Goal: Task Accomplishment & Management: Manage account settings

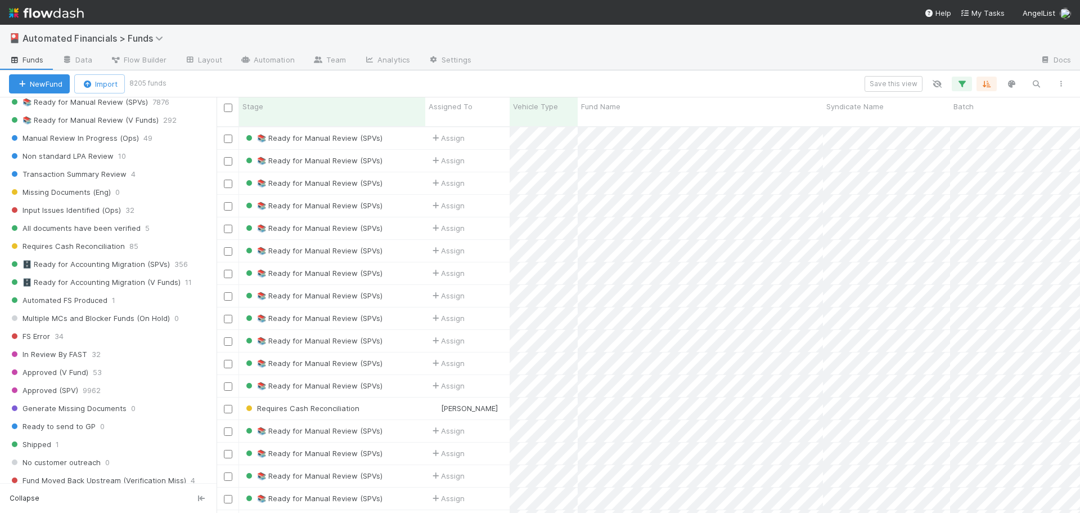
scroll to position [218, 0]
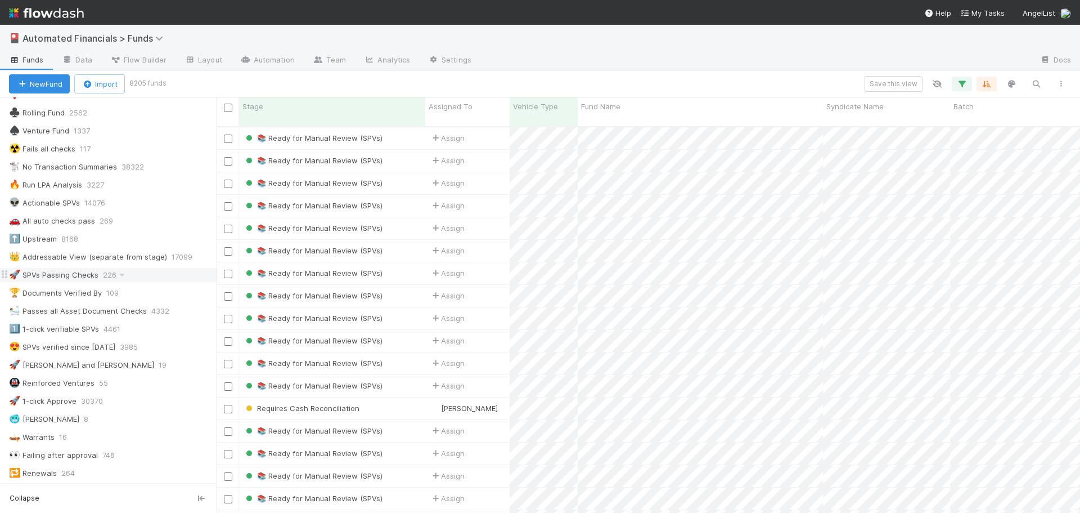
click at [49, 278] on div "🚀 SPVs Passing Checks" at bounding box center [53, 275] width 89 height 14
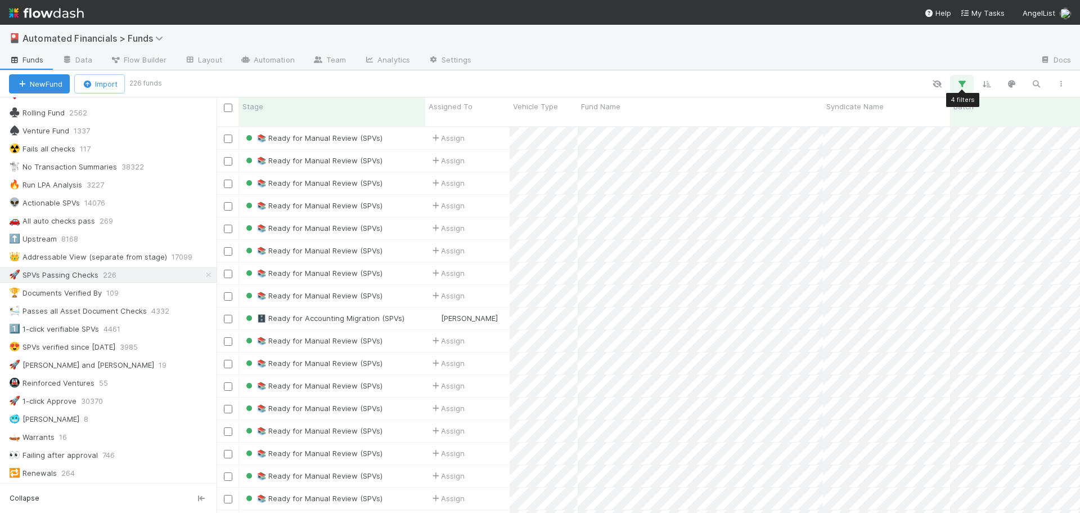
click at [961, 89] on button "button" at bounding box center [962, 84] width 20 height 15
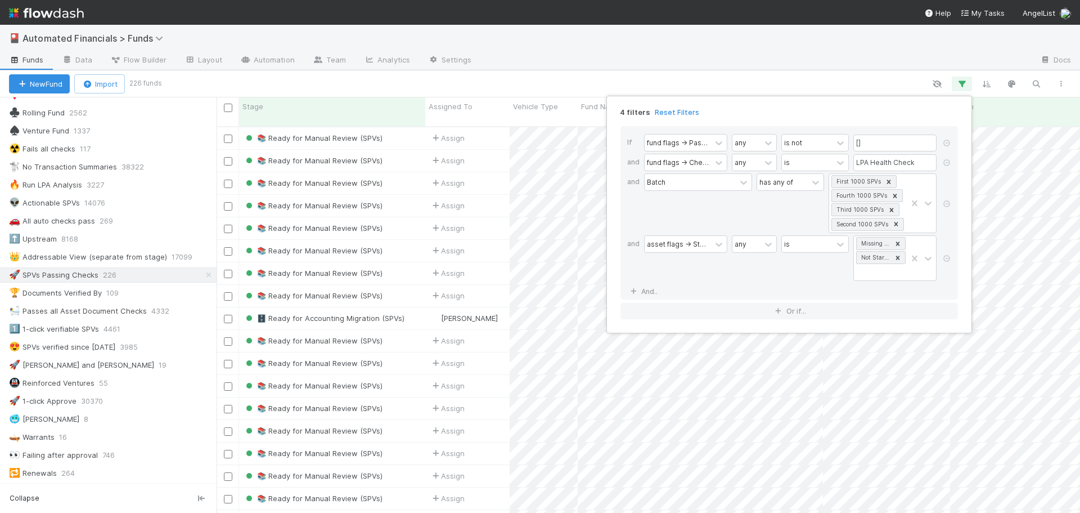
click at [786, 79] on div "4 filters Reset Filters If fund flags -> Passing Checks any is not [] and fund …" at bounding box center [540, 256] width 1080 height 513
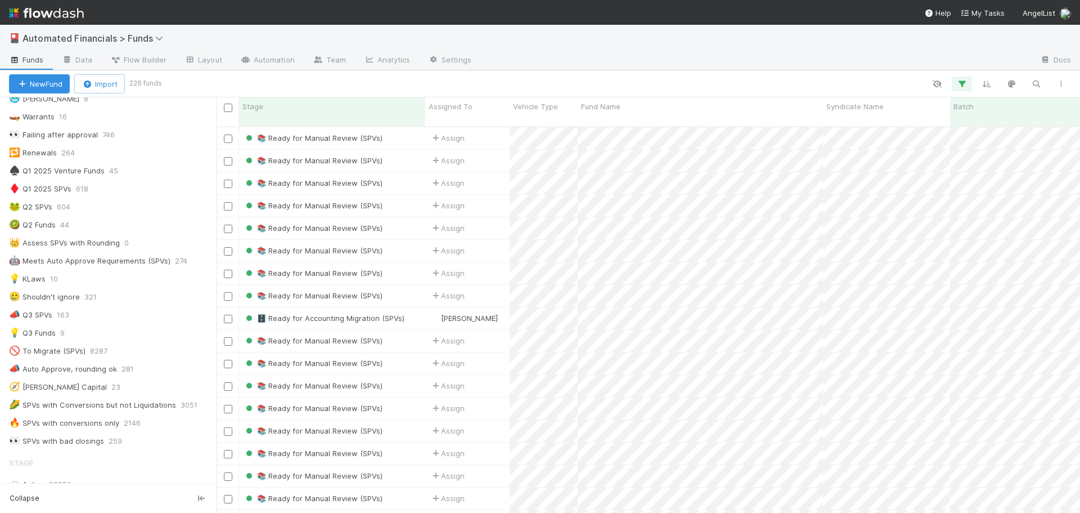
scroll to position [556, 0]
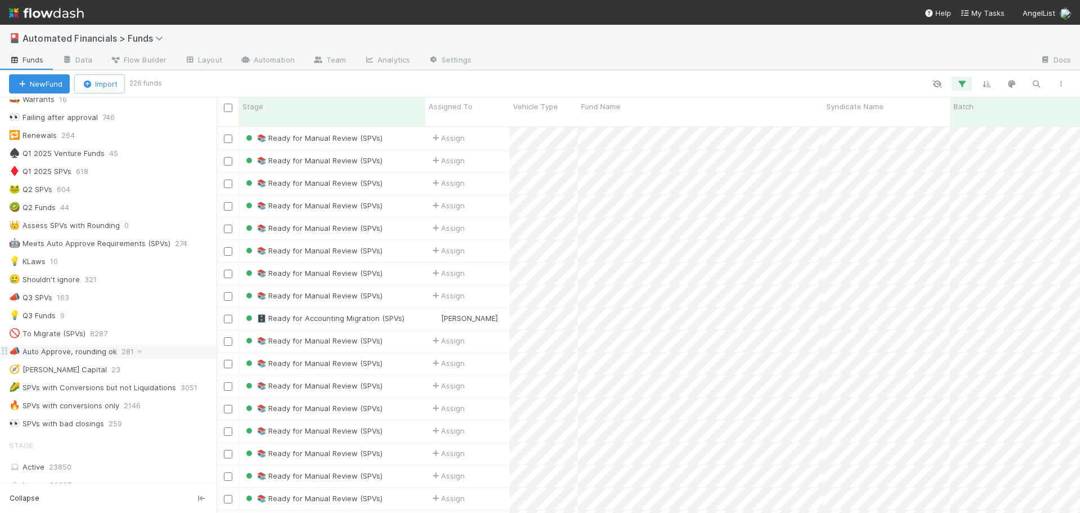
click at [49, 351] on div "📣 Auto Approve, rounding ok" at bounding box center [63, 351] width 108 height 14
click at [963, 83] on icon "button" at bounding box center [961, 84] width 11 height 10
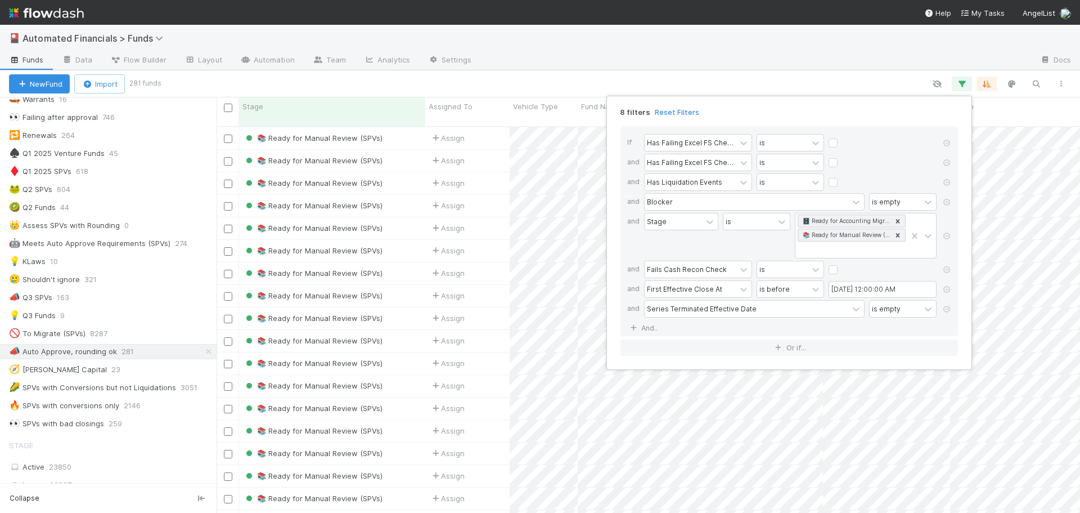
click at [835, 80] on div "8 filters Reset Filters If Has Failing Excel FS Checks Excluding Rounding Toler…" at bounding box center [540, 256] width 1080 height 513
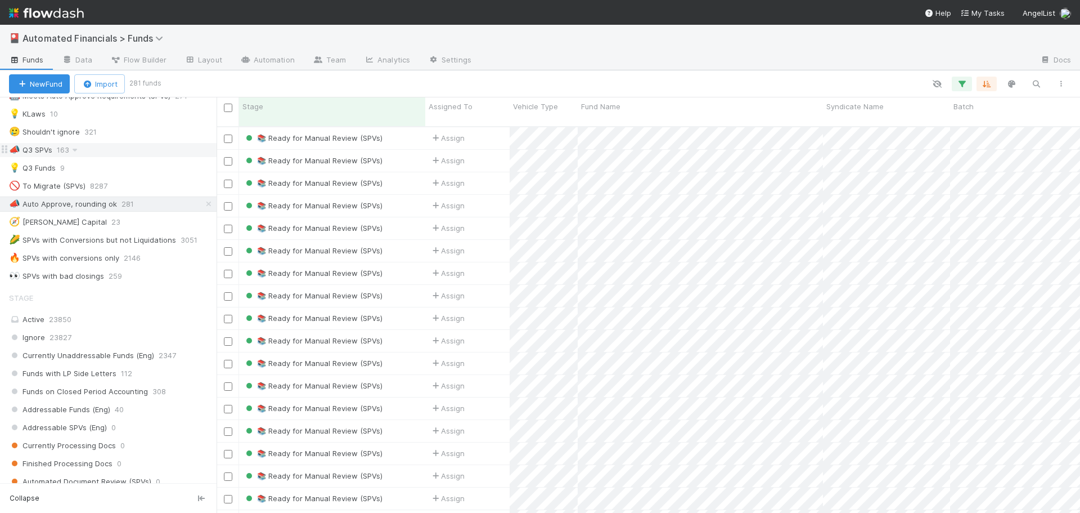
scroll to position [668, 0]
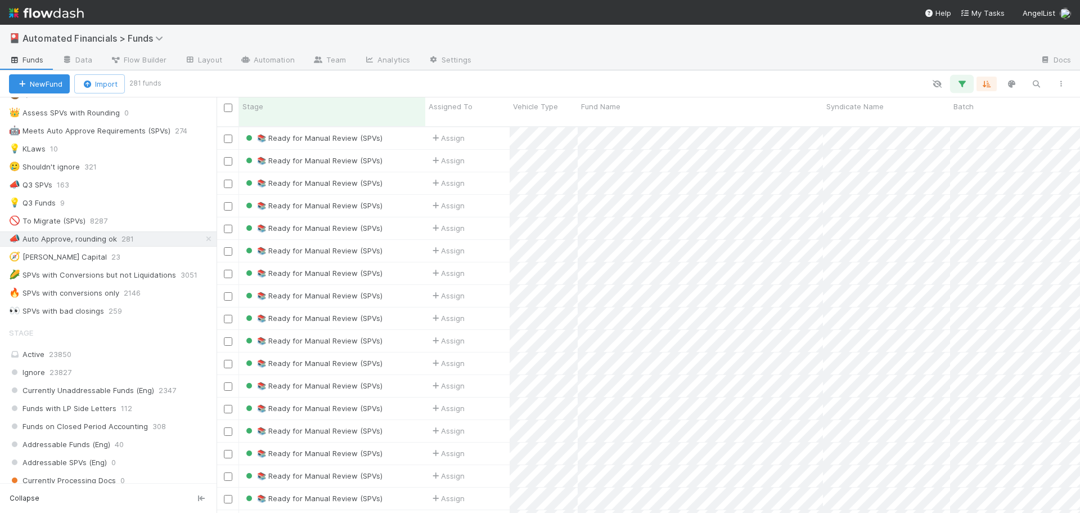
click at [962, 87] on icon "button" at bounding box center [961, 84] width 11 height 10
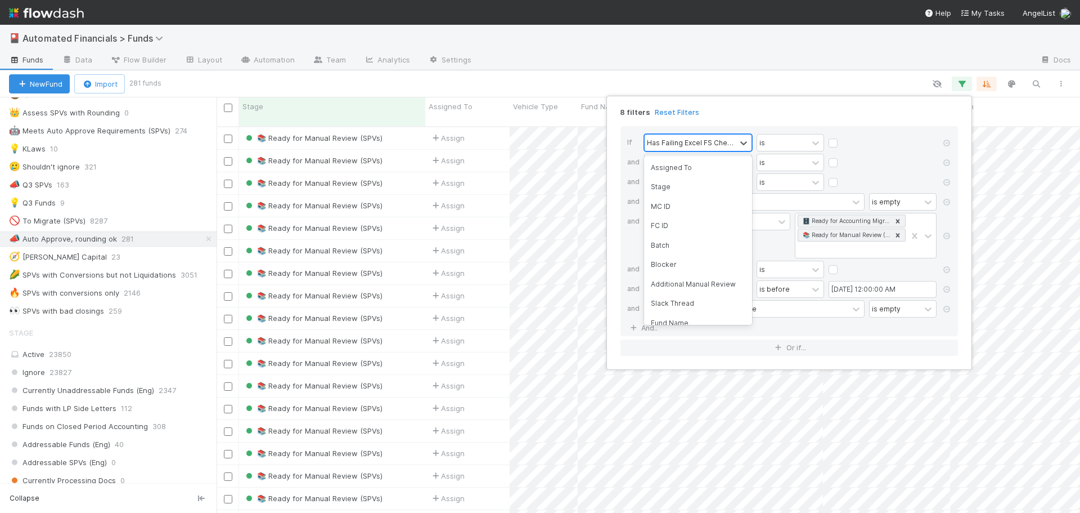
click at [694, 143] on div "Has Failing Excel FS Checks Excluding Rounding Tolerance" at bounding box center [690, 142] width 87 height 10
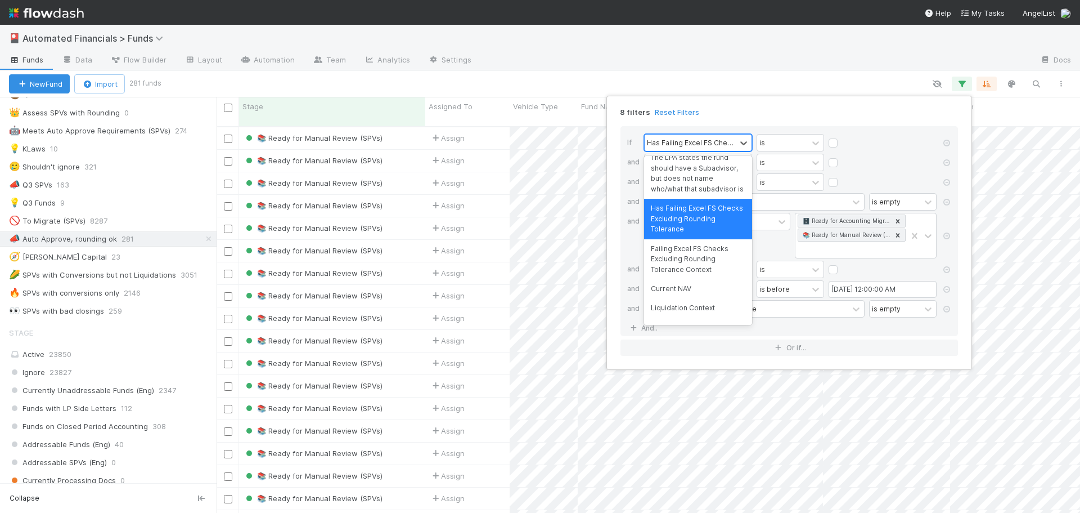
click at [694, 143] on div "Has Failing Excel FS Checks Excluding Rounding Tolerance" at bounding box center [690, 142] width 87 height 10
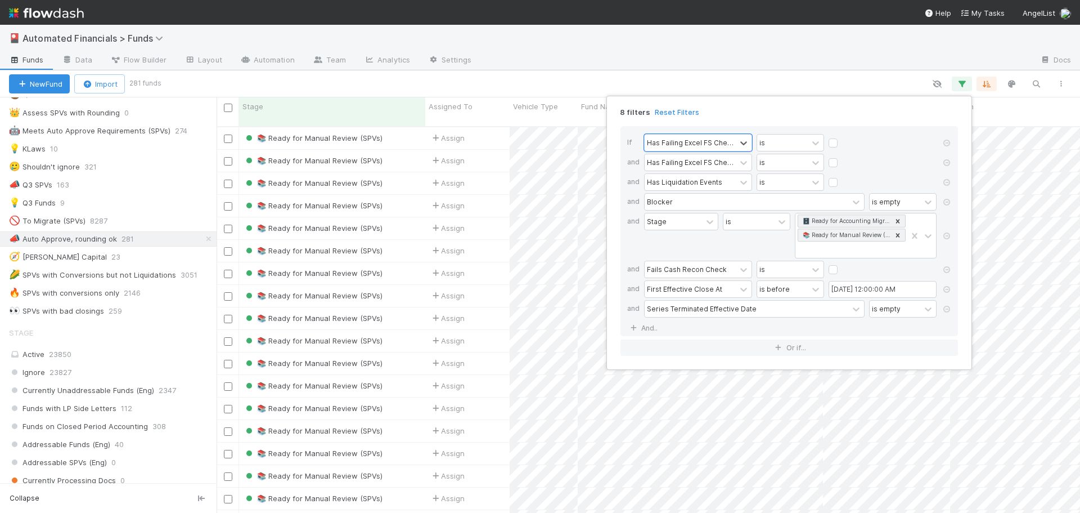
click at [667, 119] on div "If 0 results available. Select is focused ,type to refine list, press Down to o…" at bounding box center [790, 241] width 356 height 248
click at [676, 163] on div "Has Failing Excel FS Checks Excluding Rounding Tolerance" at bounding box center [690, 162] width 87 height 10
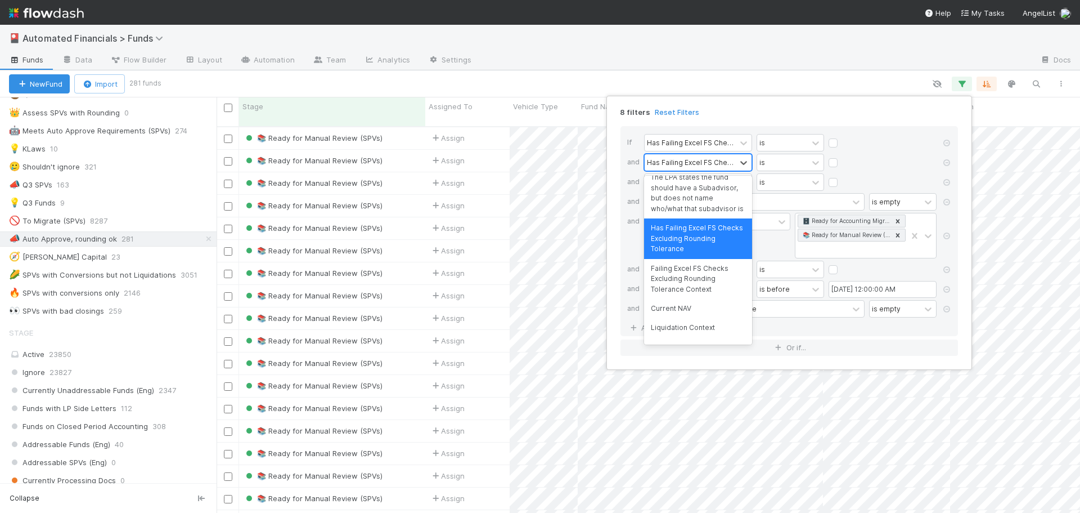
click at [676, 163] on div "Has Failing Excel FS Checks Excluding Rounding Tolerance" at bounding box center [690, 162] width 87 height 10
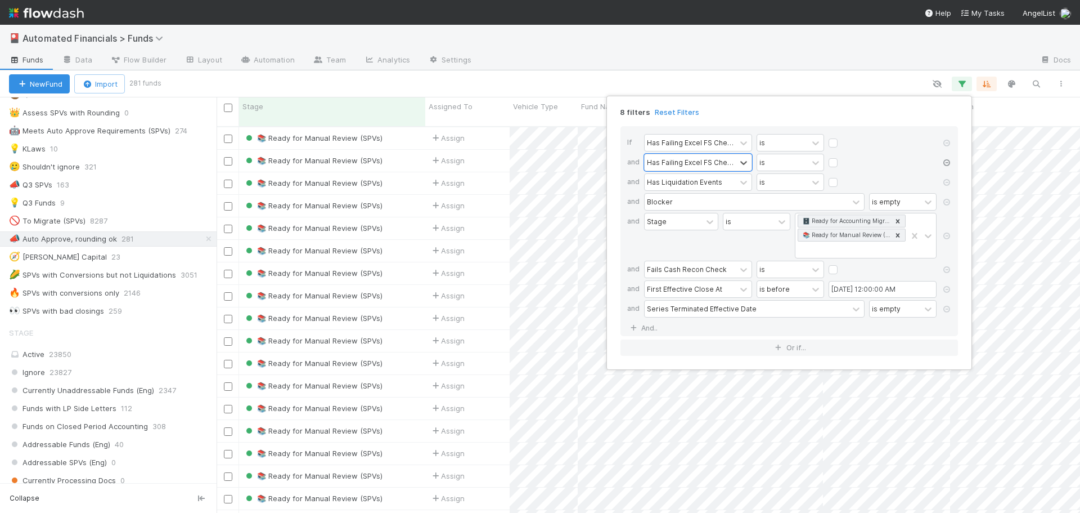
click at [950, 163] on icon at bounding box center [946, 162] width 11 height 7
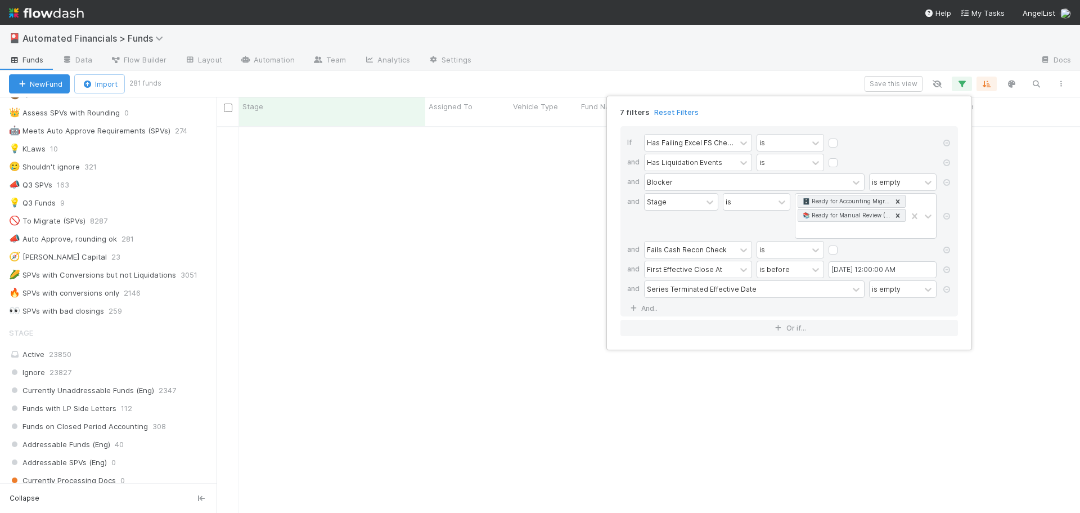
click at [747, 108] on div "7 filters Reset Filters" at bounding box center [790, 109] width 356 height 16
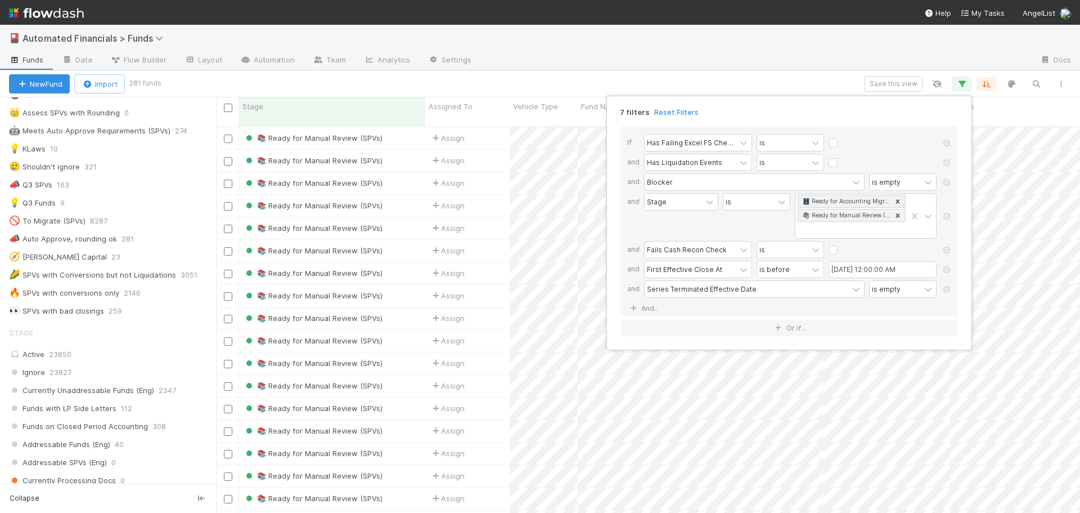
scroll to position [387, 855]
click at [789, 80] on div "7 filters Reset Filters If Has Failing Excel FS Checks Excluding Rounding Toler…" at bounding box center [540, 256] width 1080 height 513
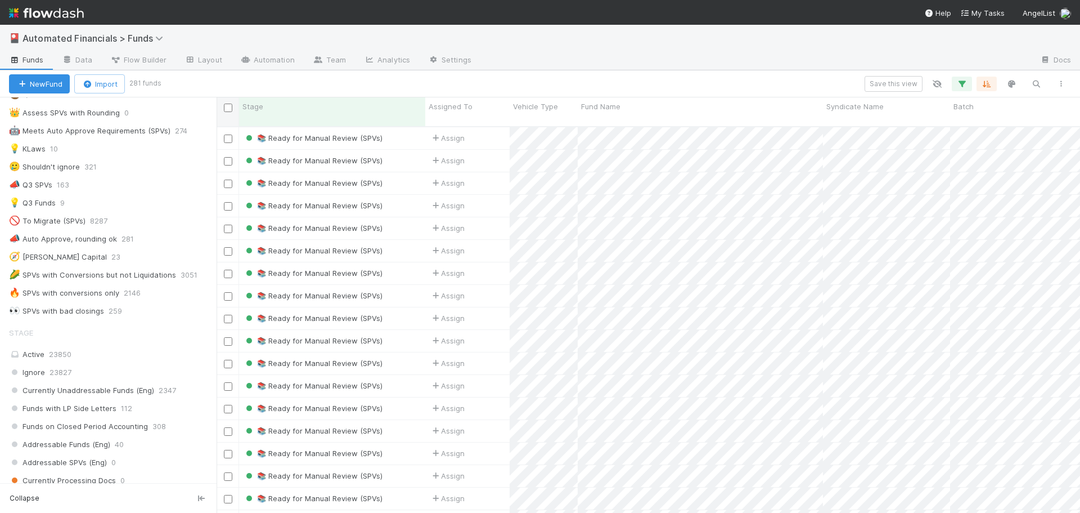
click at [229, 110] on input "checkbox" at bounding box center [228, 108] width 8 height 8
checkbox input "true"
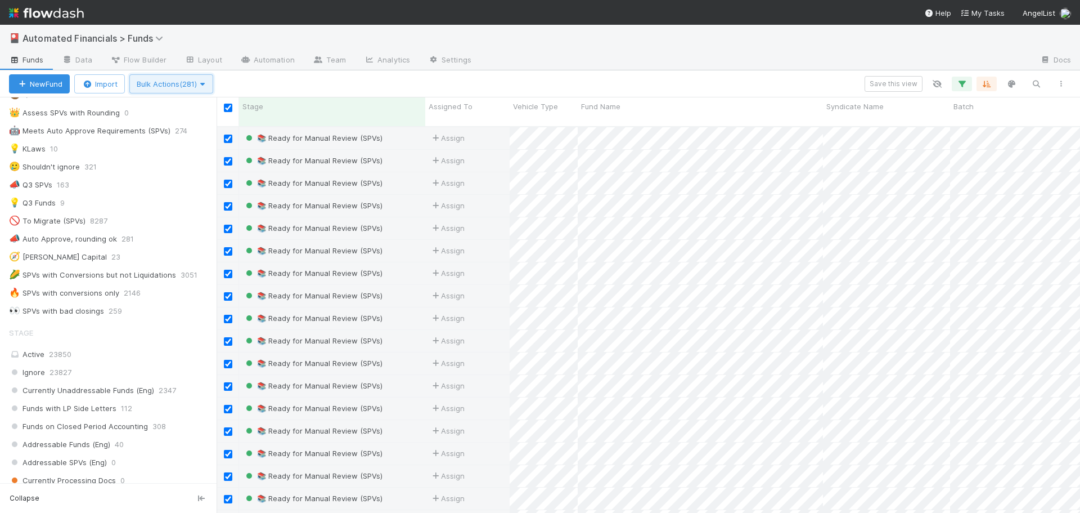
click at [154, 84] on span "Bulk Actions (281)" at bounding box center [171, 83] width 69 height 9
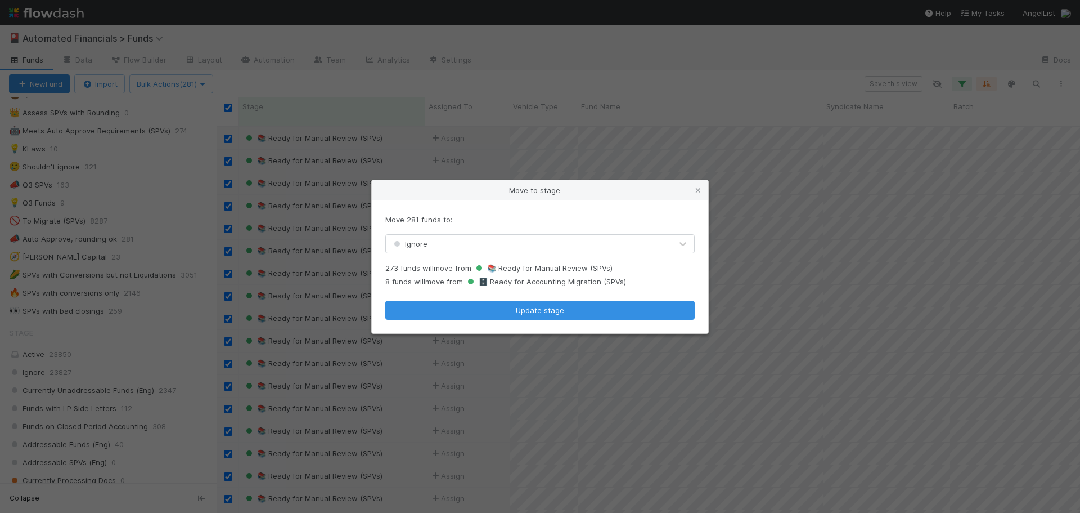
click at [519, 241] on div "Ignore" at bounding box center [529, 244] width 286 height 18
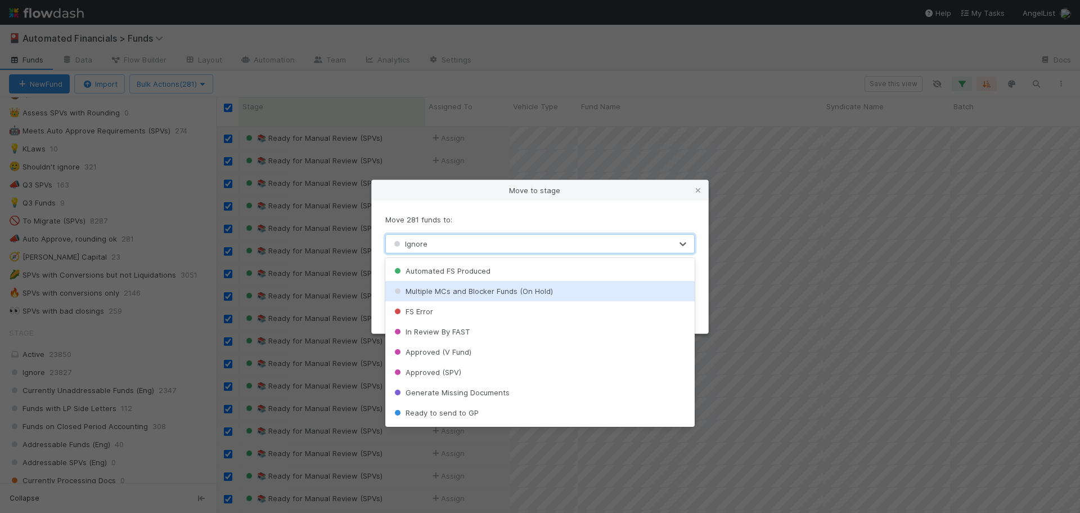
scroll to position [450, 0]
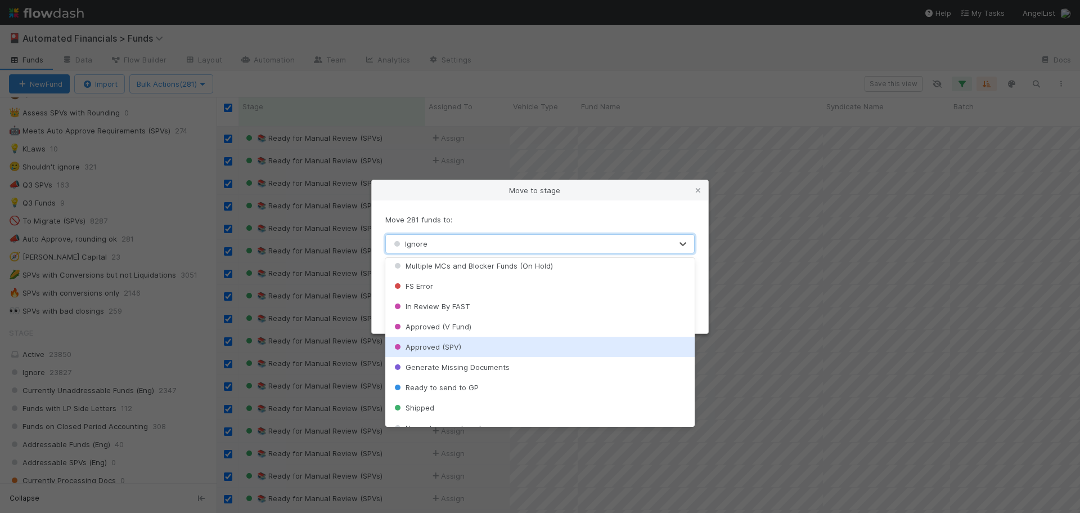
click at [474, 343] on div "Approved (SPV)" at bounding box center [539, 346] width 309 height 20
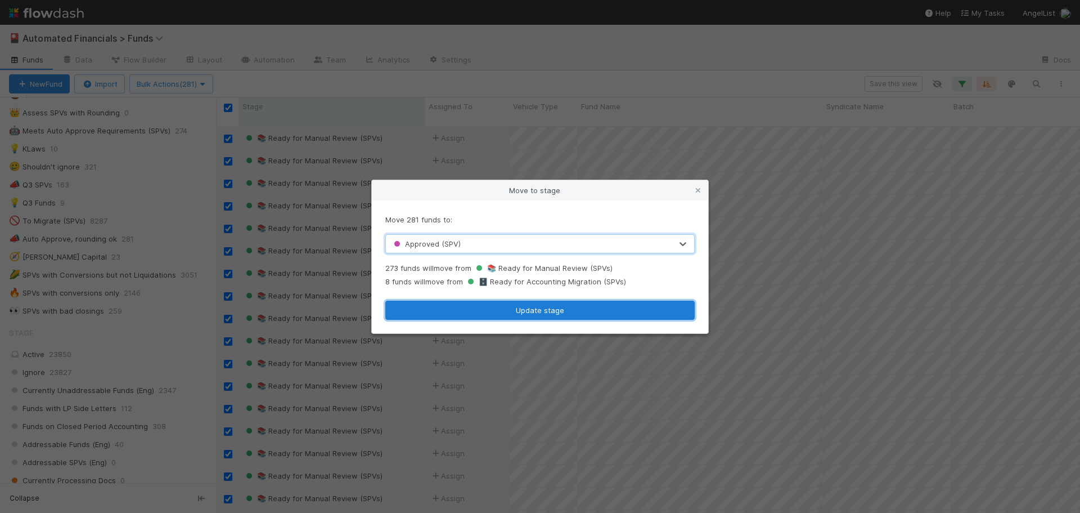
click at [529, 313] on button "Update stage" at bounding box center [539, 309] width 309 height 19
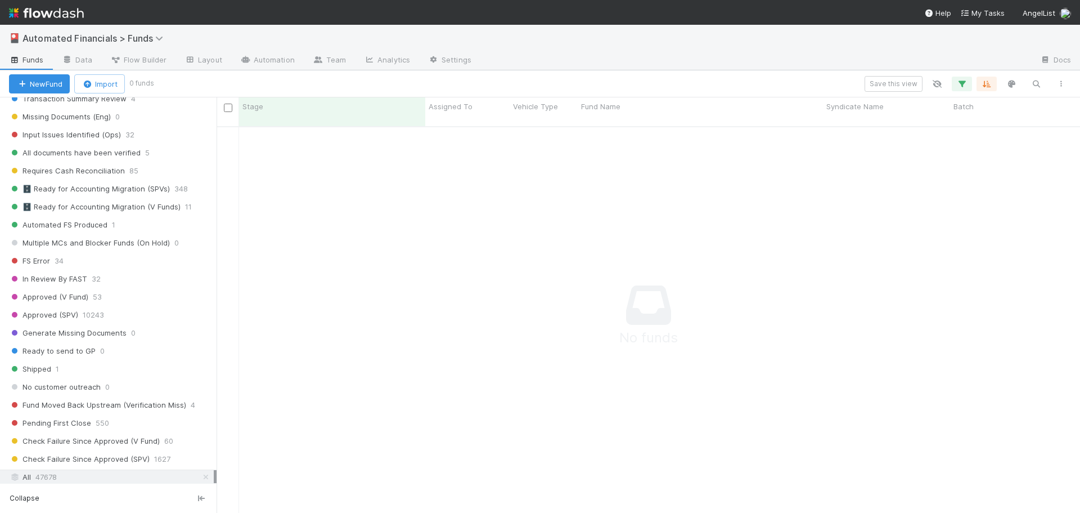
scroll to position [1231, 0]
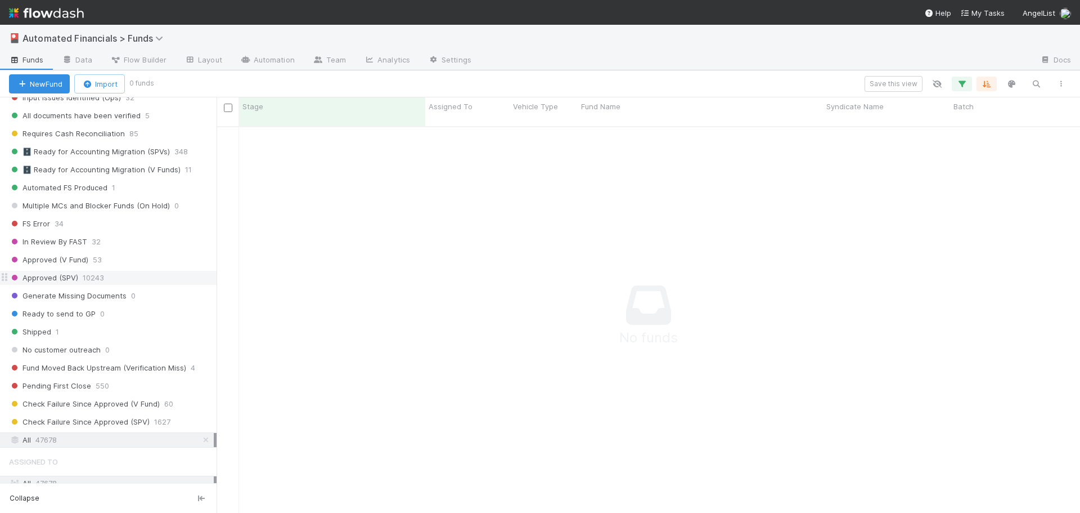
click at [70, 280] on span "Approved (SPV)" at bounding box center [43, 278] width 69 height 14
click at [965, 85] on icon "button" at bounding box center [961, 84] width 11 height 10
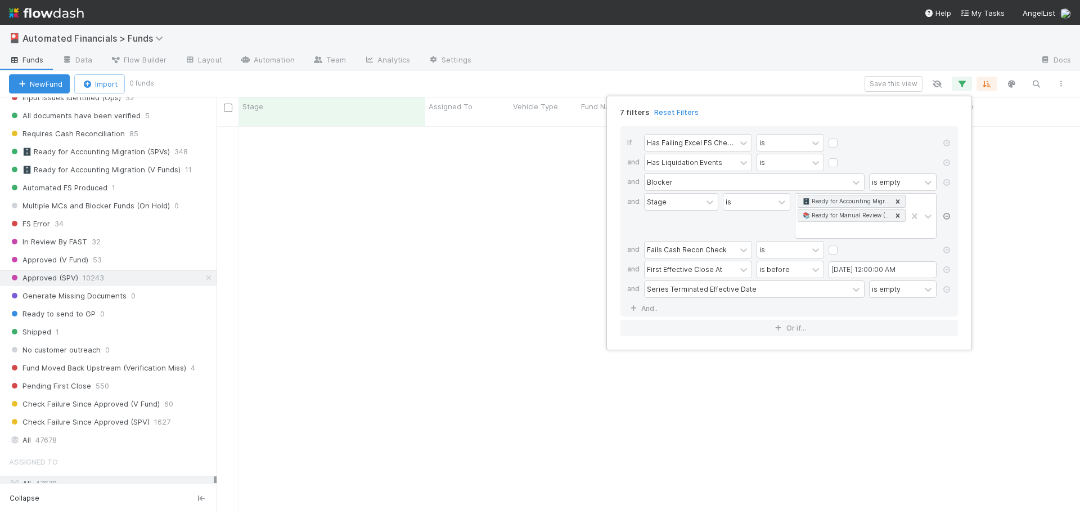
click at [946, 215] on icon at bounding box center [946, 216] width 11 height 7
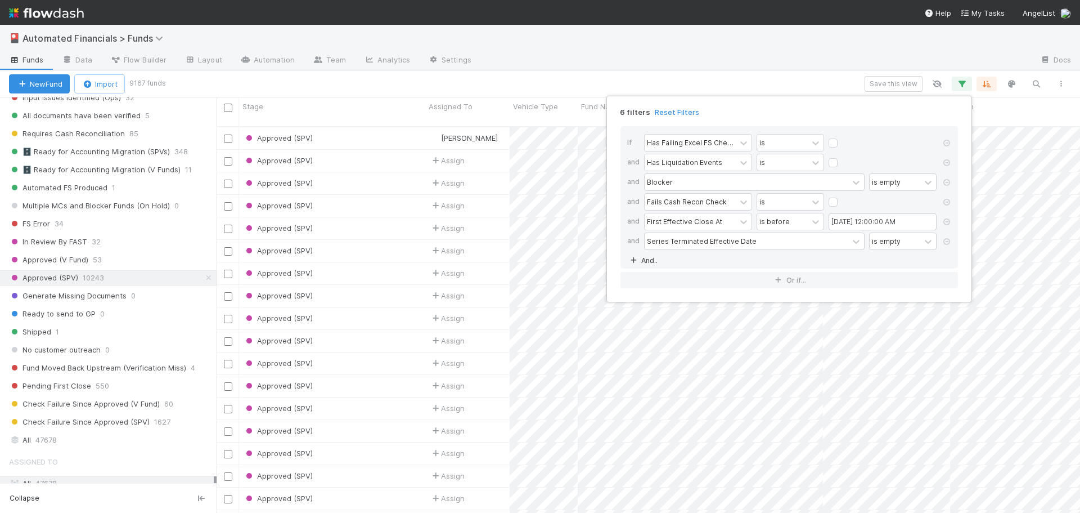
scroll to position [387, 855]
click at [645, 261] on link "And.." at bounding box center [644, 260] width 35 height 16
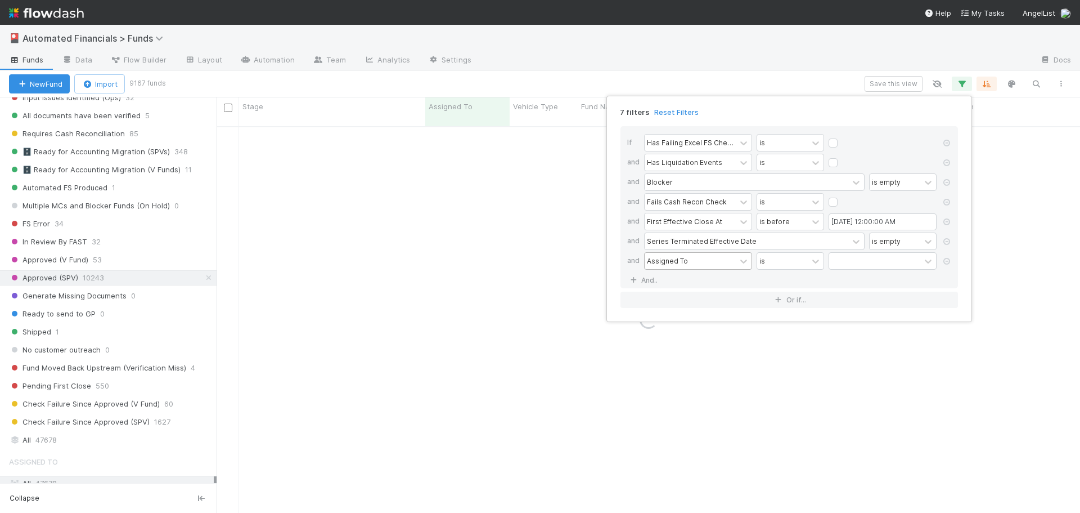
click at [662, 260] on div "Assigned To" at bounding box center [667, 260] width 41 height 10
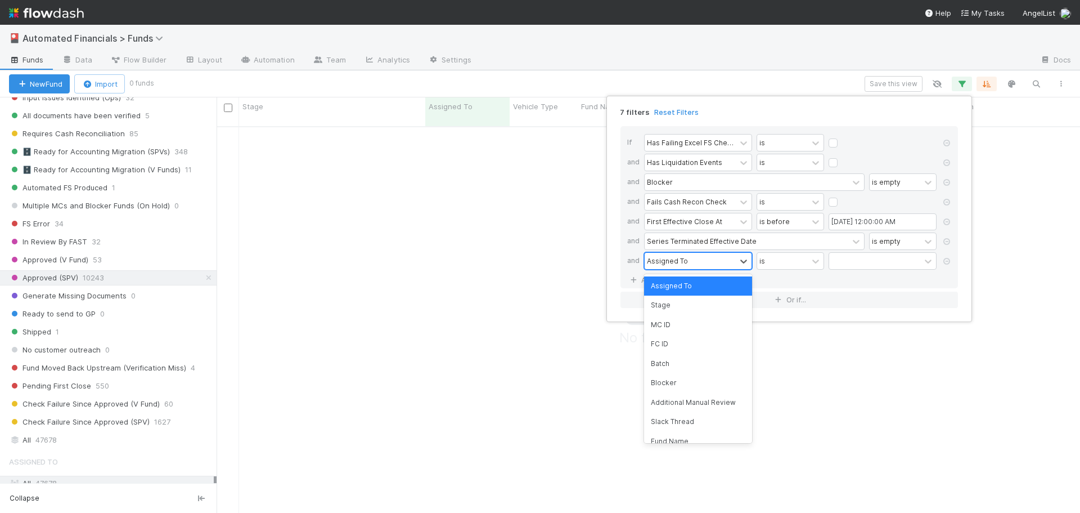
scroll to position [379, 855]
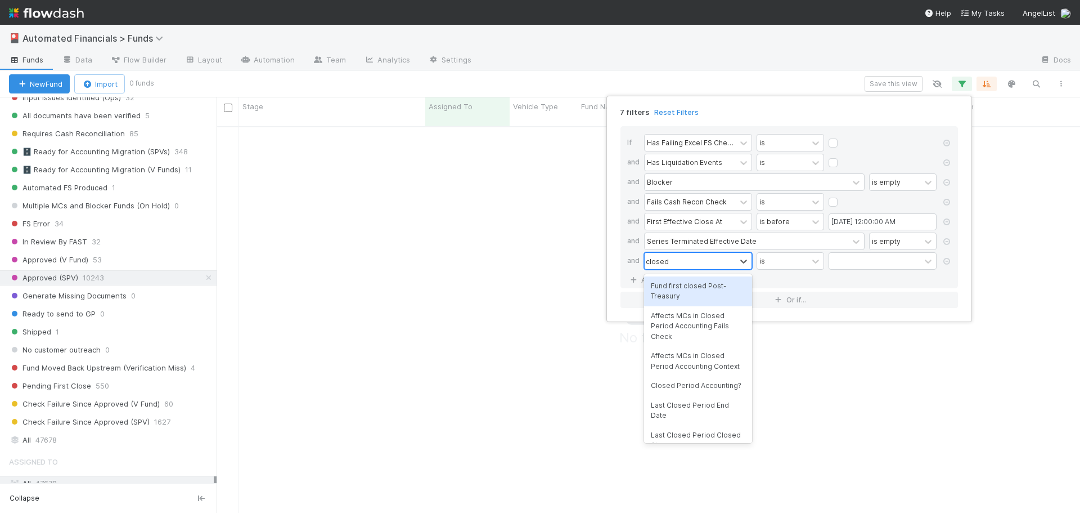
type input "closed a"
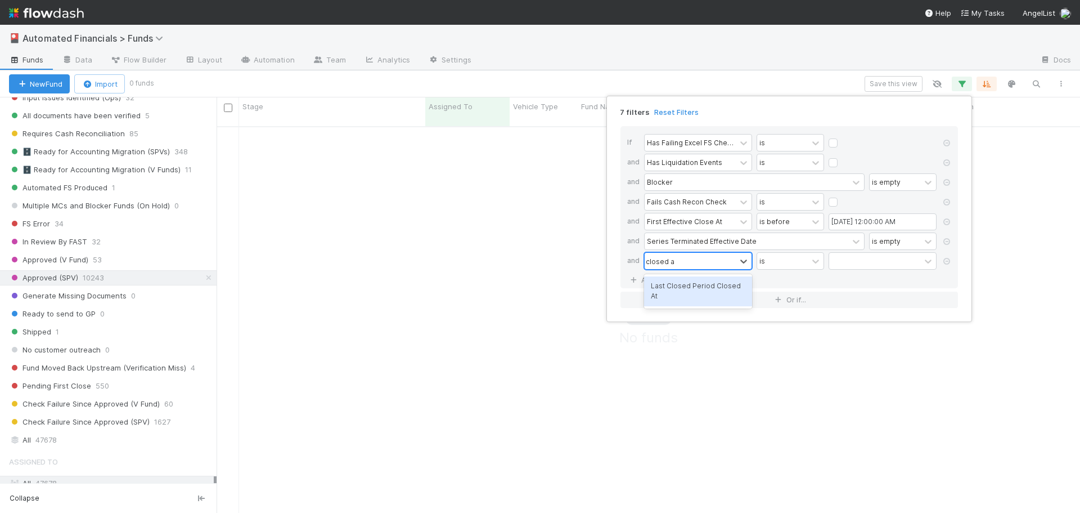
click at [691, 289] on div "Last Closed Period Closed At" at bounding box center [698, 291] width 108 height 30
click at [789, 263] on div "is" at bounding box center [782, 261] width 51 height 16
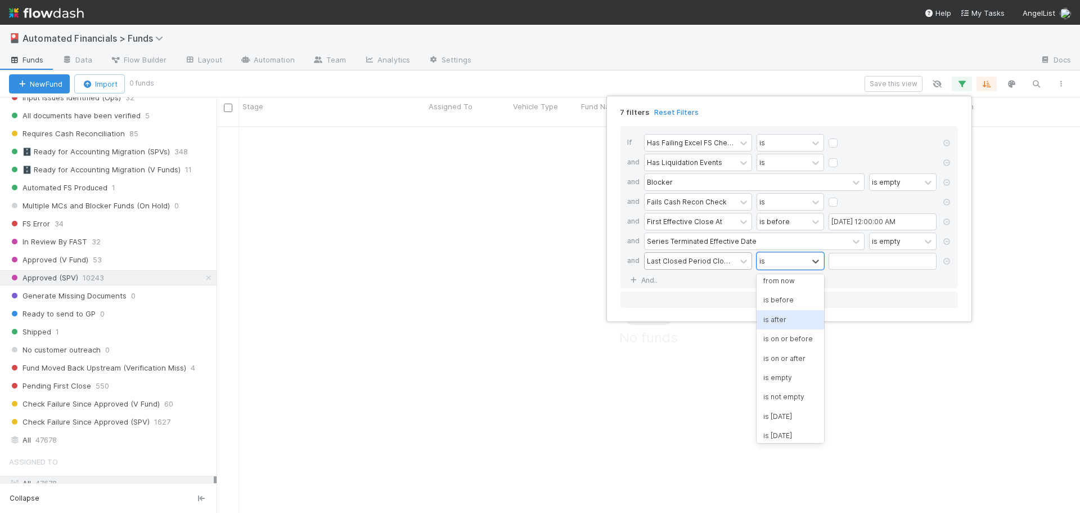
scroll to position [113, 0]
click at [792, 378] on div "is empty" at bounding box center [791, 368] width 68 height 19
click at [829, 279] on div "If Has Failing Excel FS Checks Excluding Rounding Tolerance is and Has Liquidat…" at bounding box center [790, 207] width 338 height 162
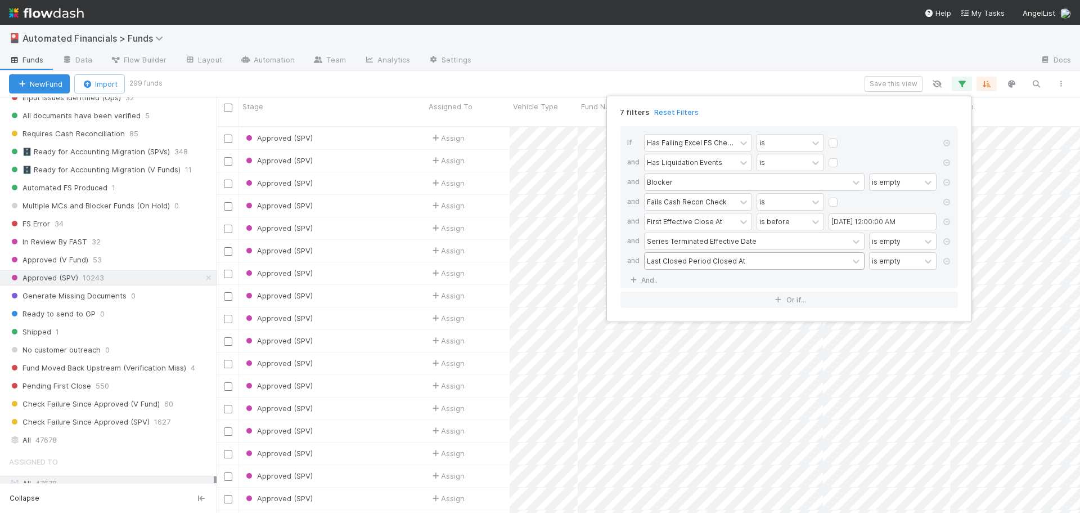
scroll to position [387, 855]
click at [702, 77] on div "7 filters Reset Filters If Has Failing Excel FS Checks Excluding Rounding Toler…" at bounding box center [540, 256] width 1080 height 513
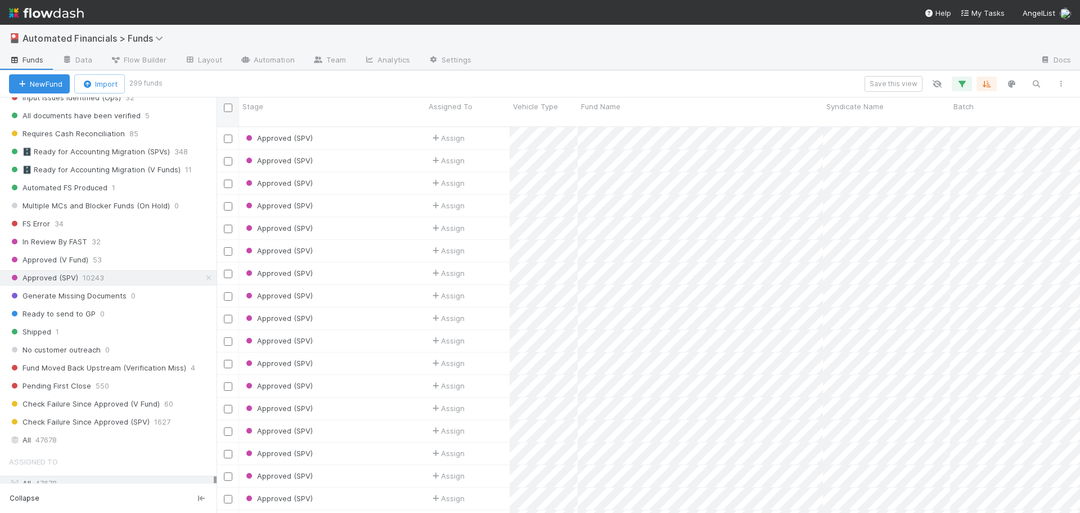
click at [226, 108] on input "checkbox" at bounding box center [228, 108] width 8 height 8
checkbox input "true"
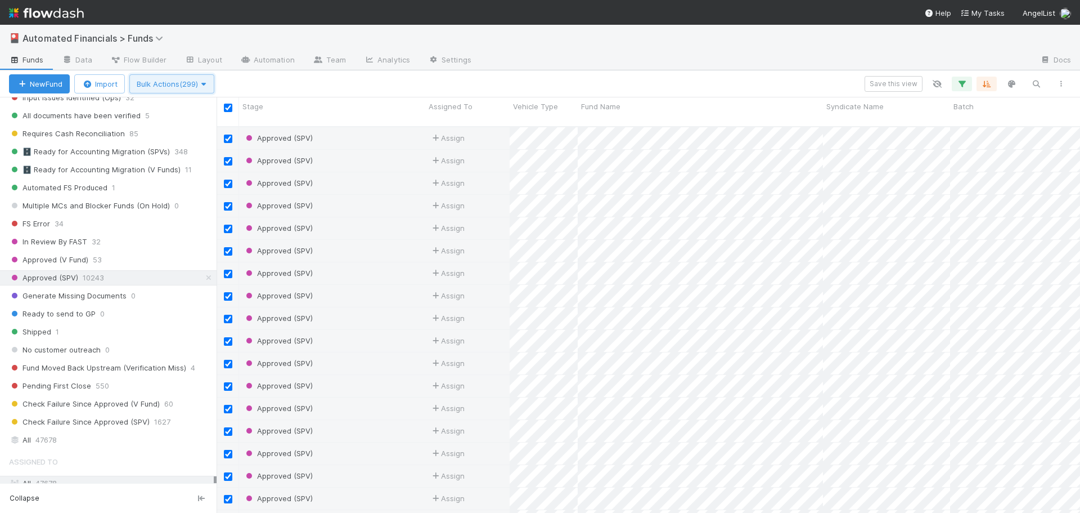
click at [176, 92] on button "Bulk Actions (299)" at bounding box center [171, 83] width 85 height 19
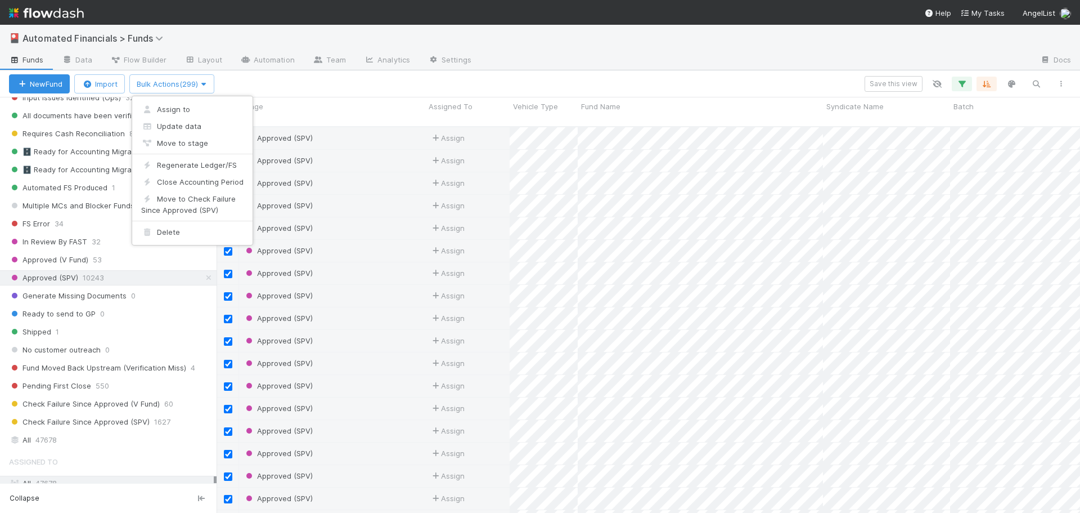
click at [304, 84] on div "Assign to Update data Move to stage Regenerate Ledger/FS Close Accounting Perio…" at bounding box center [540, 256] width 1080 height 513
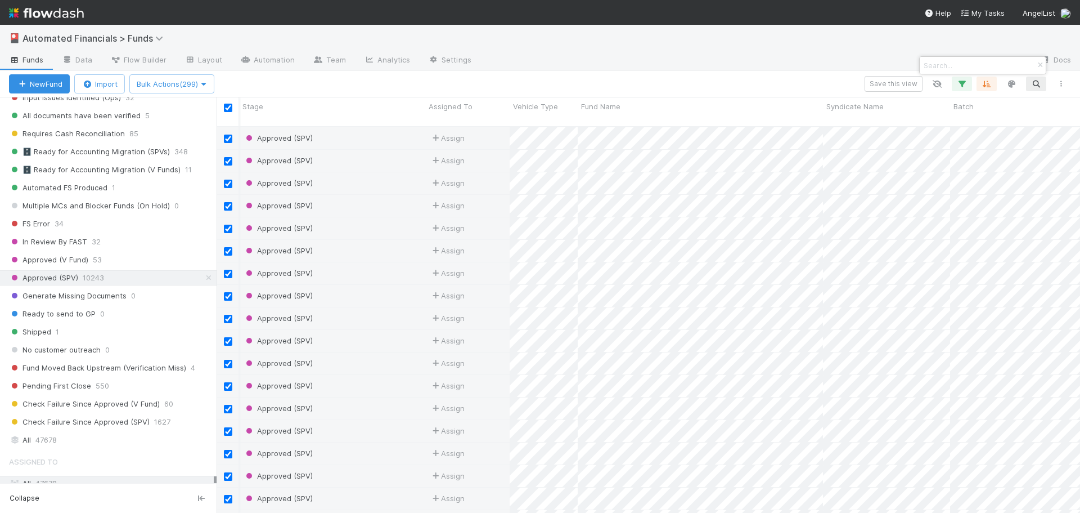
scroll to position [0, 10495]
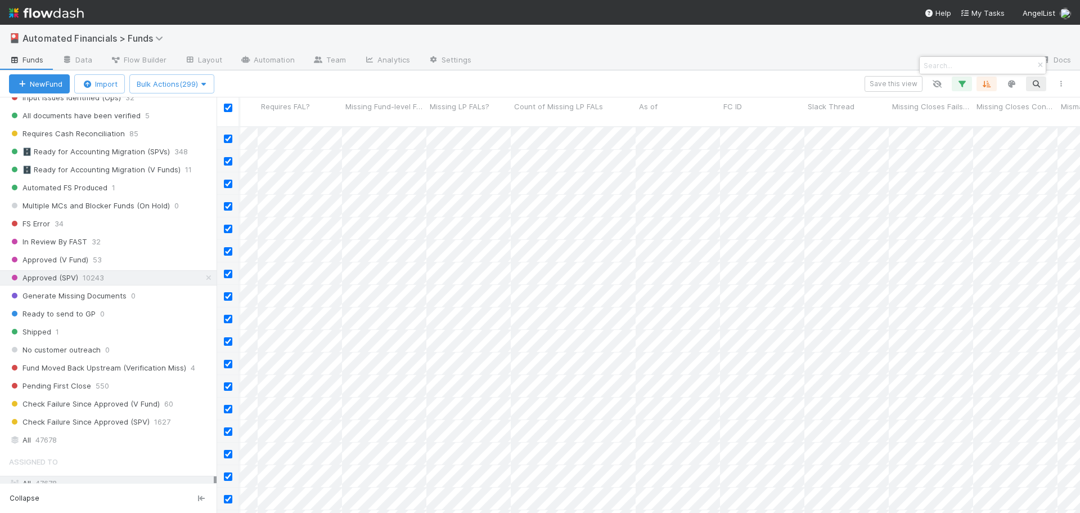
drag, startPoint x: 1076, startPoint y: 142, endPoint x: 1067, endPoint y: 252, distance: 110.6
click at [1067, 252] on div at bounding box center [540, 256] width 1080 height 513
click at [964, 83] on icon "button" at bounding box center [961, 84] width 11 height 10
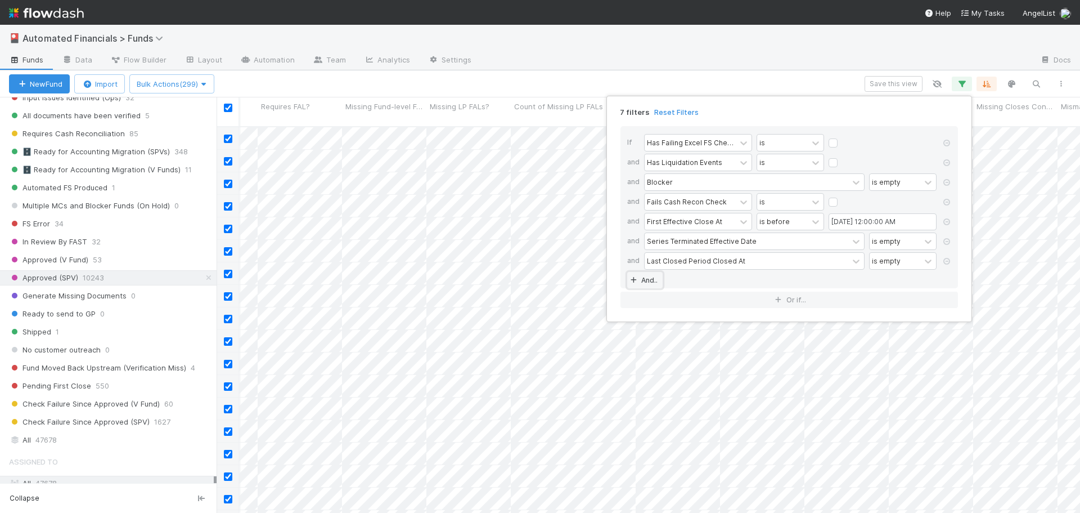
click at [647, 281] on link "And.." at bounding box center [644, 280] width 35 height 16
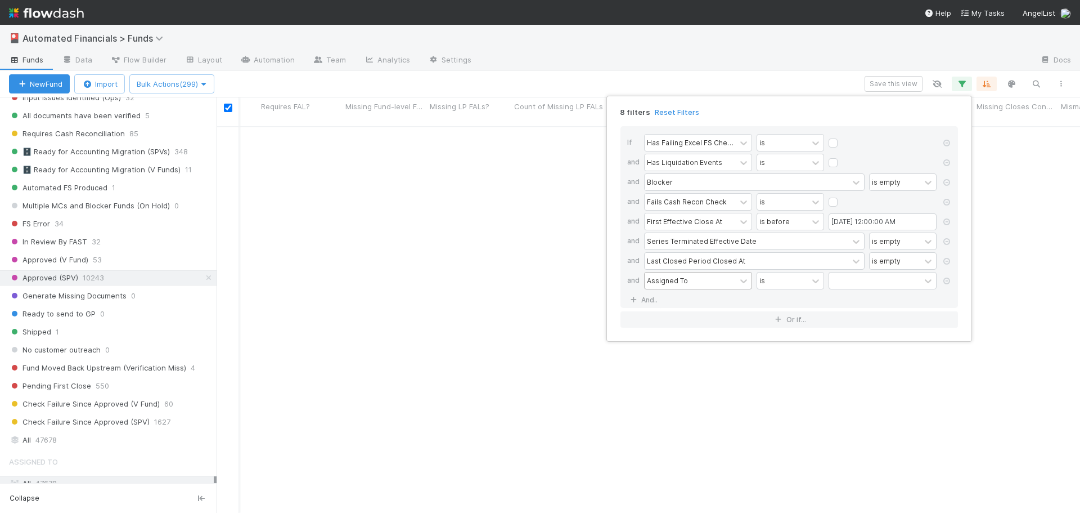
drag, startPoint x: 647, startPoint y: 281, endPoint x: 666, endPoint y: 284, distance: 18.8
click at [654, 283] on div "Assigned To" at bounding box center [667, 280] width 41 height 10
type input "as of"
click at [673, 303] on div "As of" at bounding box center [698, 305] width 108 height 19
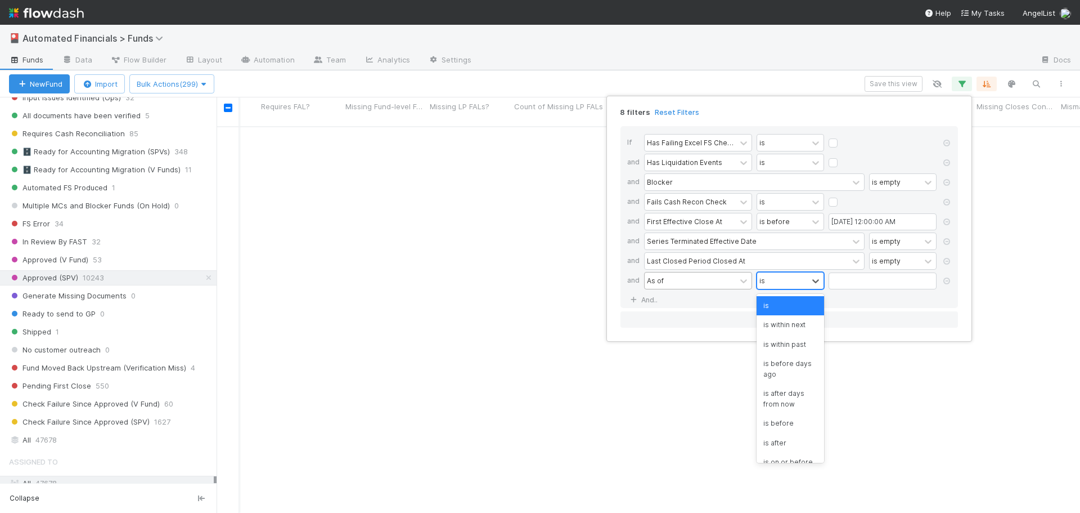
click at [783, 283] on div "is" at bounding box center [782, 280] width 51 height 16
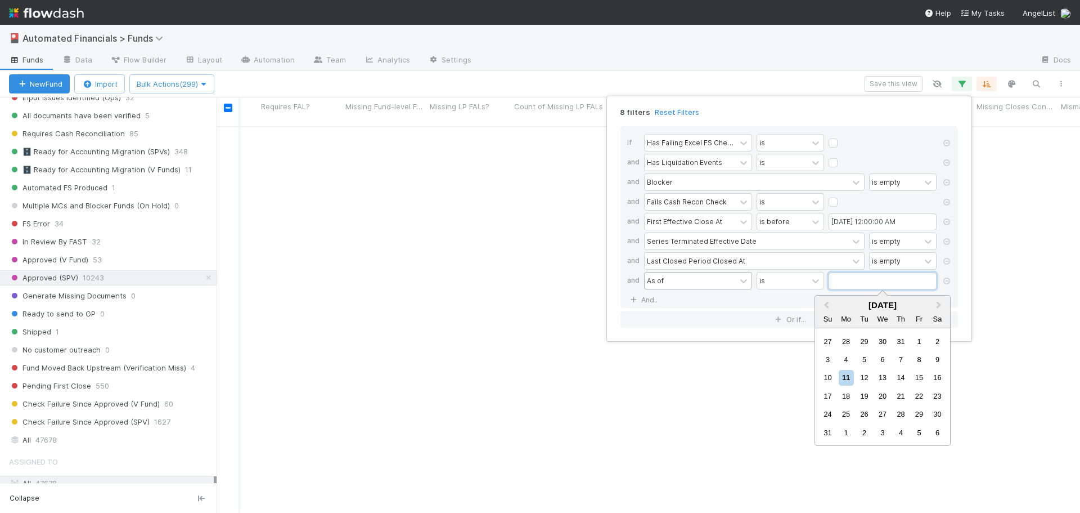
click at [841, 281] on input "text" at bounding box center [883, 280] width 108 height 17
click at [826, 306] on span "Previous Month" at bounding box center [826, 305] width 0 height 13
click at [826, 307] on span "Previous Month" at bounding box center [826, 305] width 0 height 13
click at [850, 414] on div "30" at bounding box center [846, 413] width 15 height 15
type input "[DATE]"
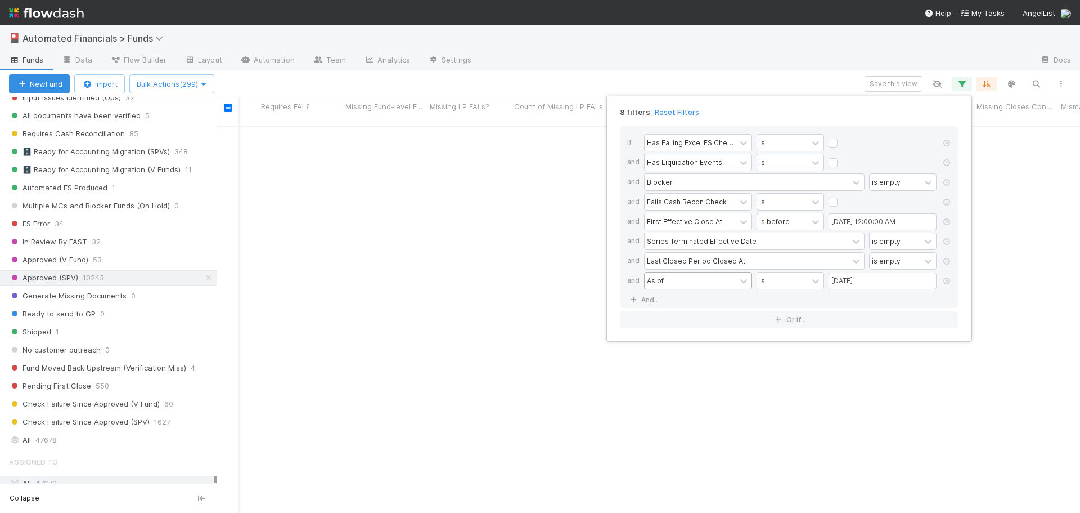
click at [784, 297] on div "If Has Failing Excel FS Checks Excluding Rounding Tolerance is and Has Liquidat…" at bounding box center [790, 217] width 338 height 182
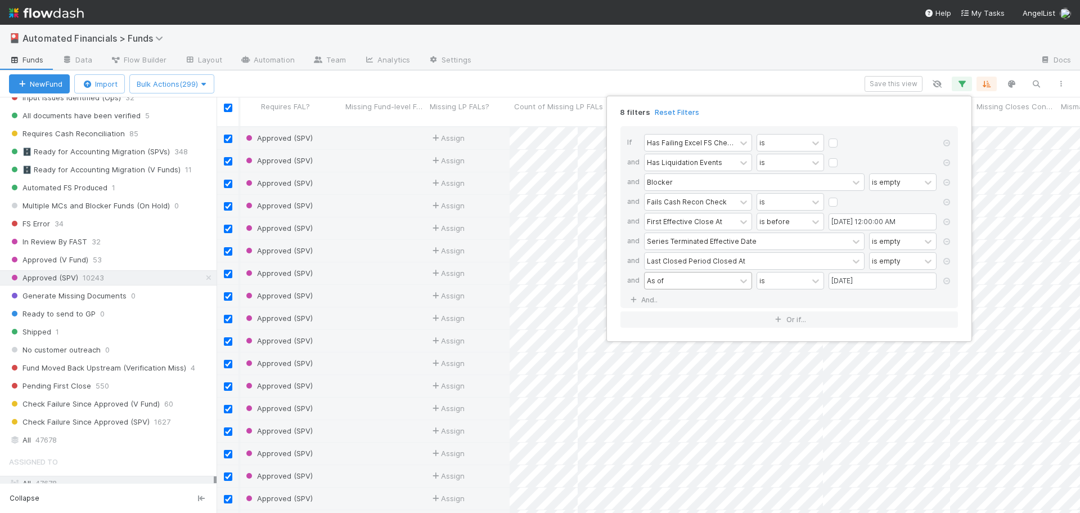
scroll to position [387, 855]
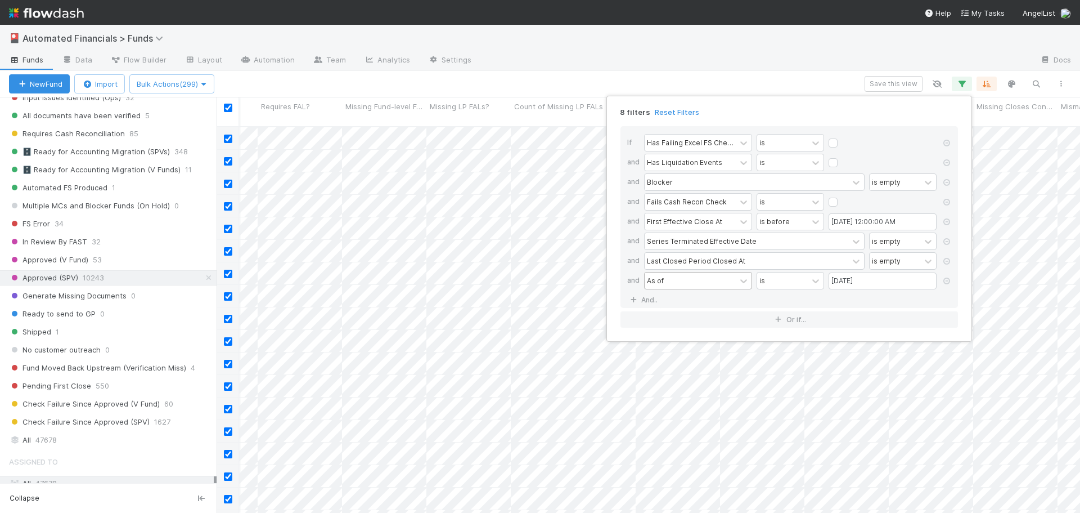
click at [363, 80] on div "8 filters Reset Filters If Has Failing Excel FS Checks Excluding Rounding Toler…" at bounding box center [540, 256] width 1080 height 513
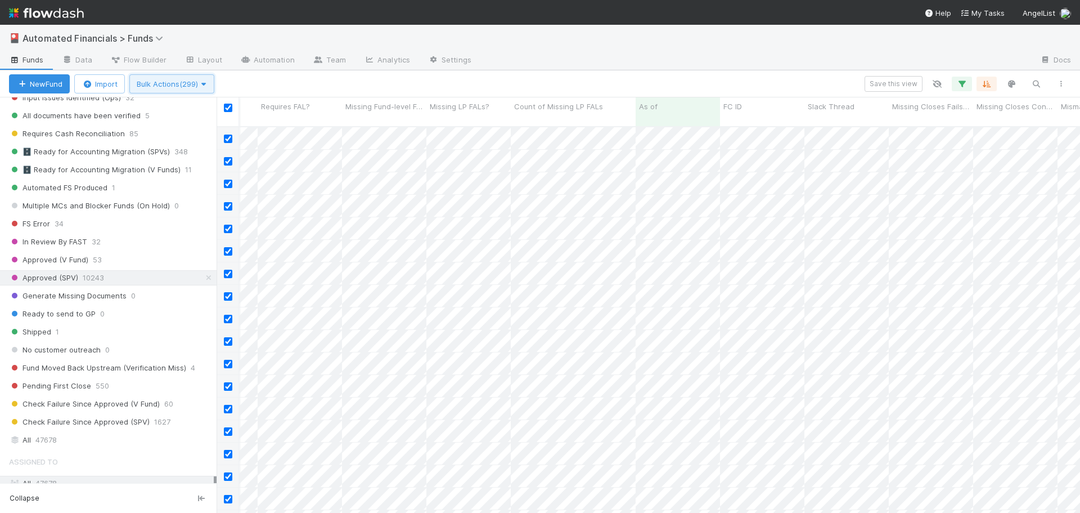
click at [176, 87] on span "Bulk Actions (299)" at bounding box center [172, 83] width 70 height 9
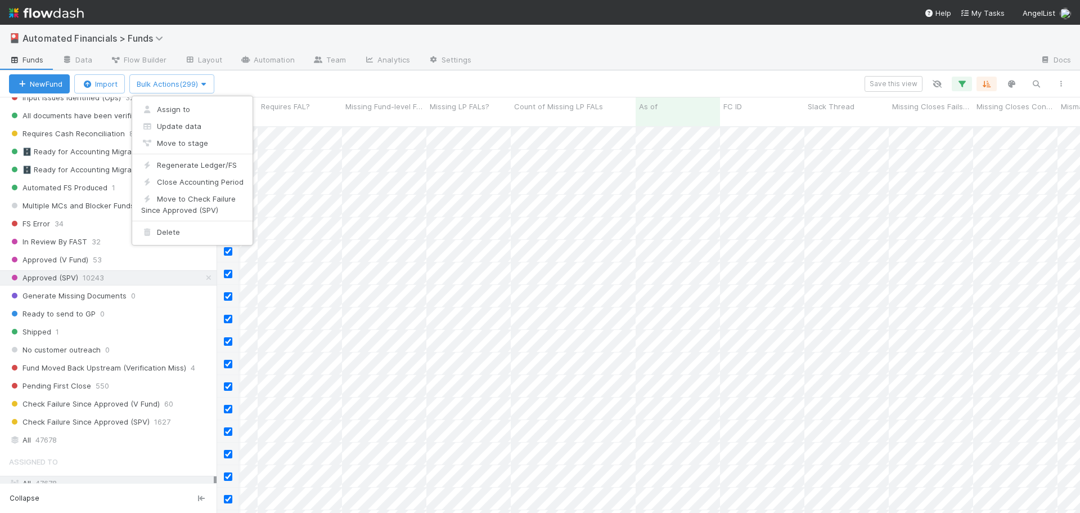
click at [329, 73] on div "Assign to Update data Move to stage Regenerate Ledger/FS Close Accounting Perio…" at bounding box center [540, 256] width 1080 height 513
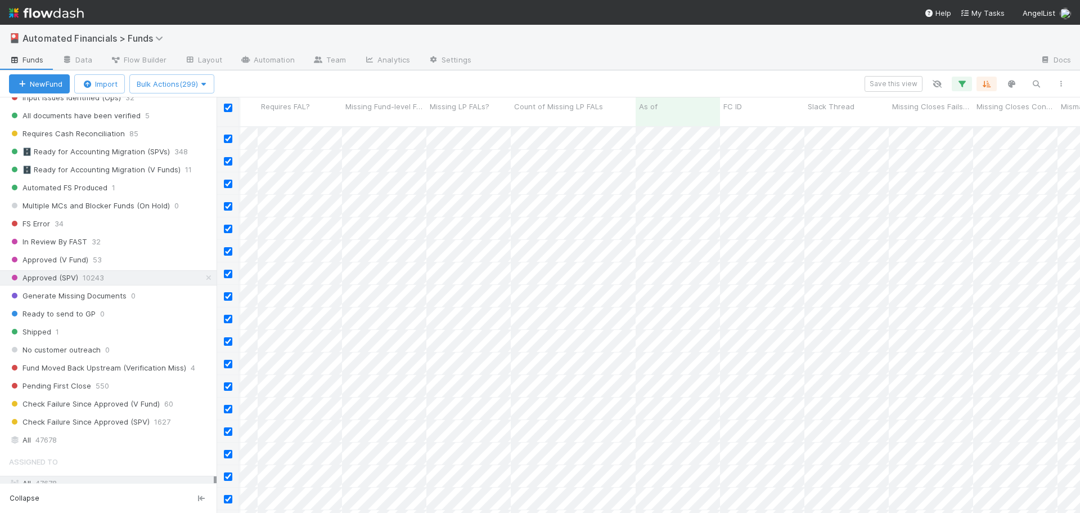
click at [228, 110] on input "checkbox" at bounding box center [228, 108] width 8 height 8
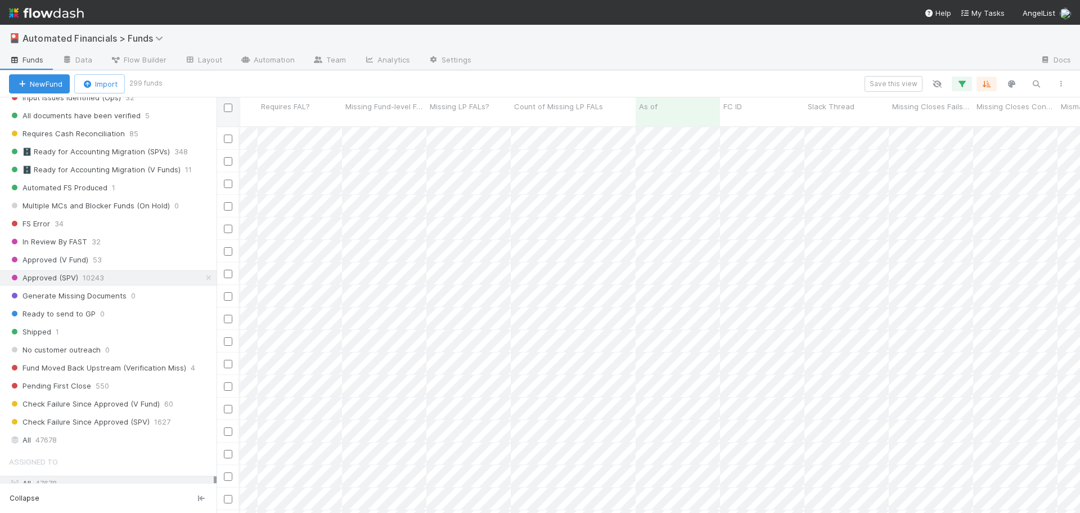
click at [230, 110] on input "checkbox" at bounding box center [228, 108] width 8 height 8
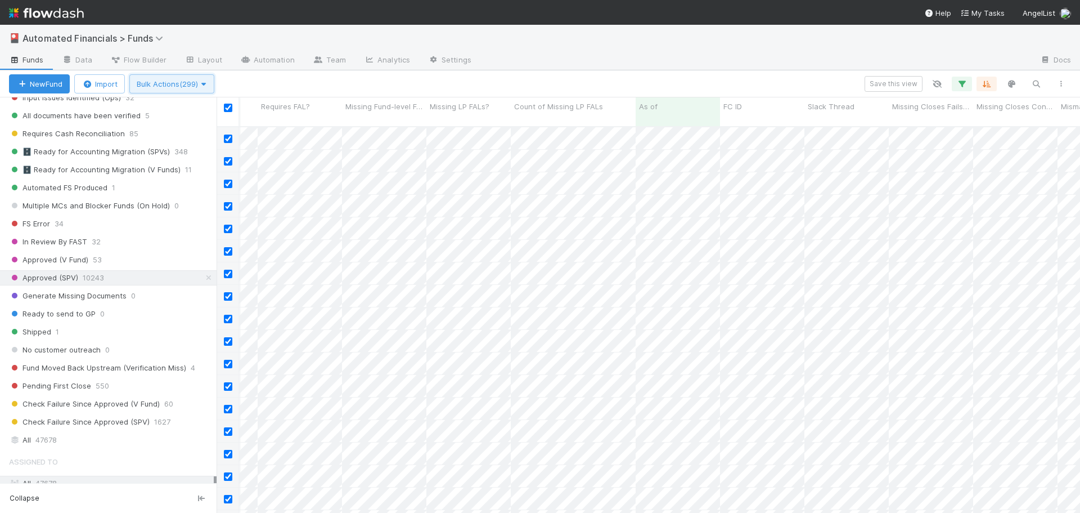
click at [195, 87] on span "Bulk Actions (299)" at bounding box center [172, 83] width 70 height 9
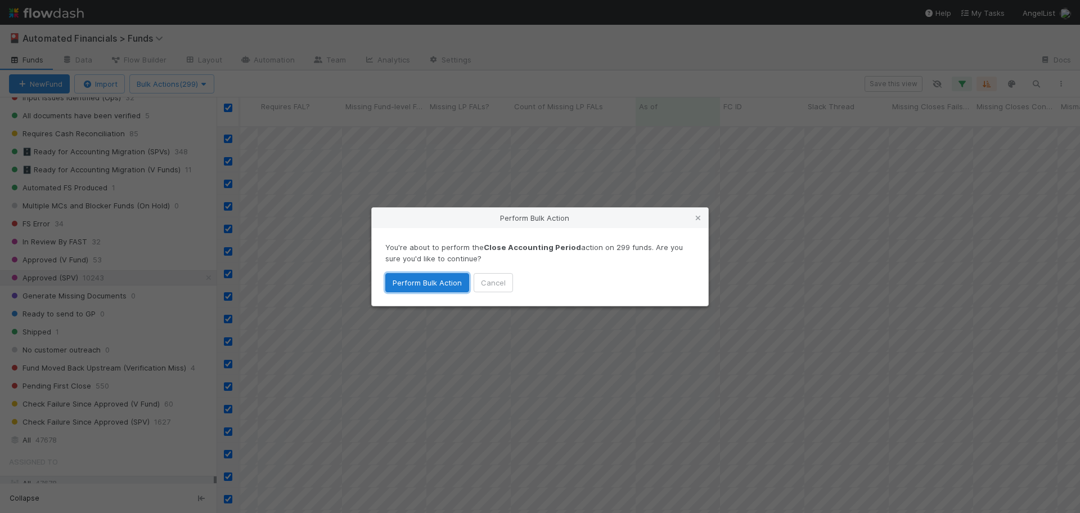
click at [441, 284] on button "Perform Bulk Action" at bounding box center [427, 282] width 84 height 19
checkbox input "false"
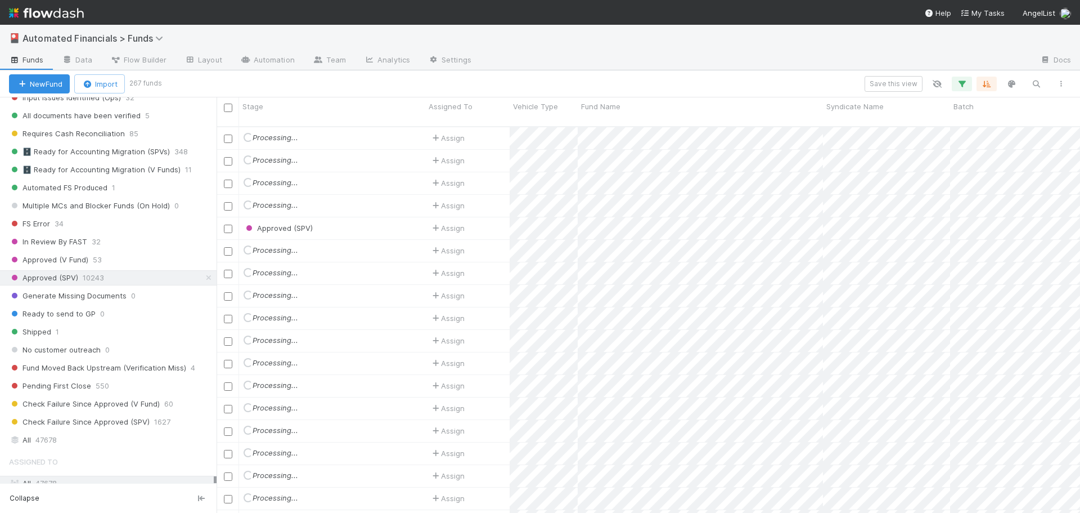
scroll to position [0, 0]
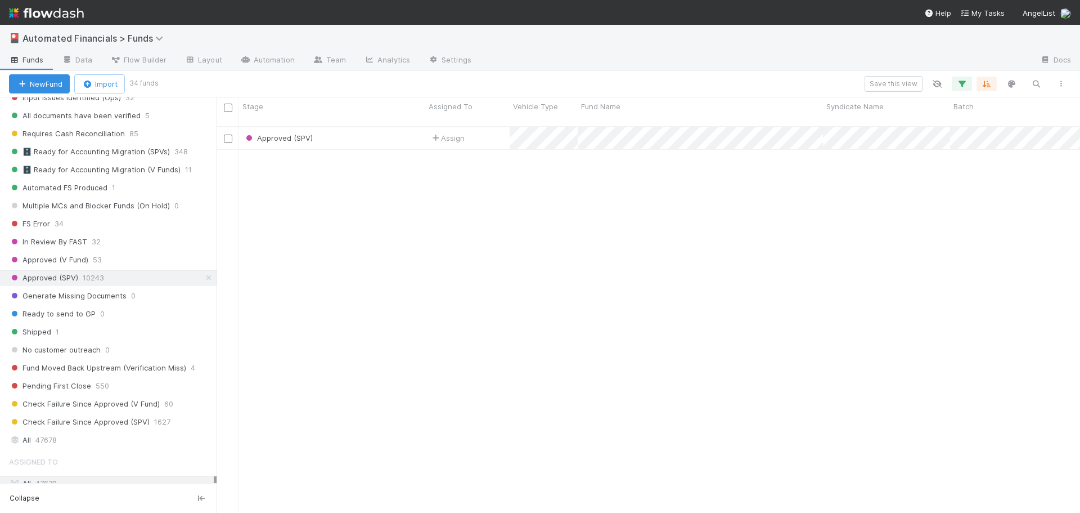
drag, startPoint x: 462, startPoint y: 155, endPoint x: 626, endPoint y: 452, distance: 338.7
click at [465, 155] on div "Approved (SPV) Assign [DATE] 2:00:10 AM [DATE] 10:13:49 AM 1 1 0" at bounding box center [649, 324] width 864 height 395
